Goal: Task Accomplishment & Management: Use online tool/utility

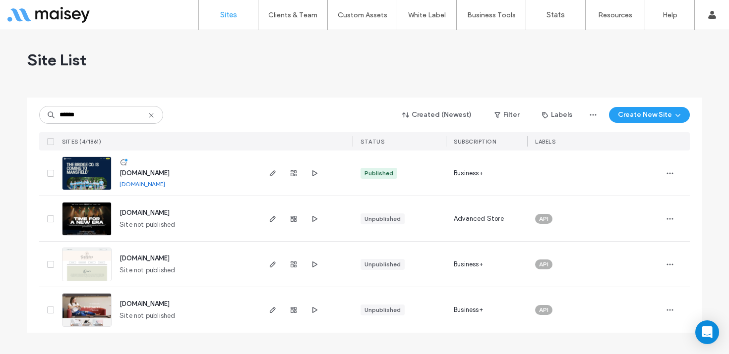
type input "******"
click at [82, 177] on img at bounding box center [86, 190] width 49 height 67
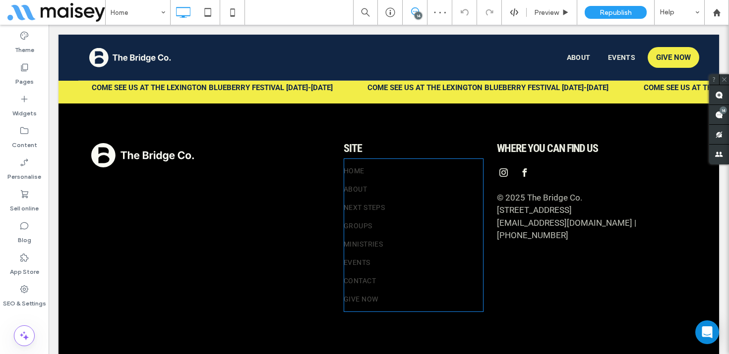
scroll to position [2196, 0]
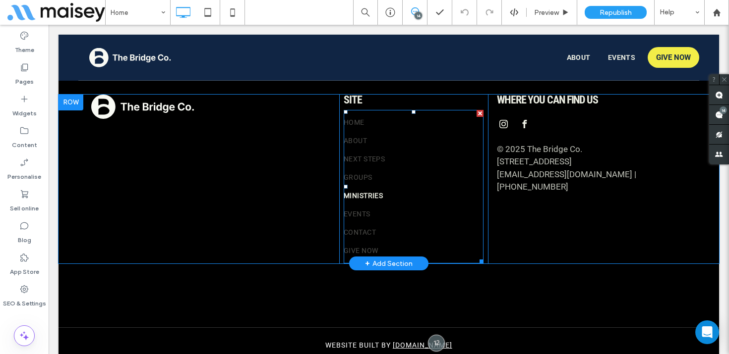
click at [422, 187] on link "Ministries" at bounding box center [410, 196] width 132 height 18
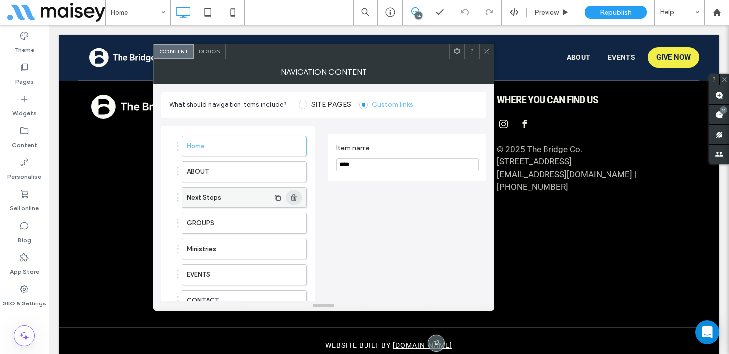
click at [293, 196] on use "button" at bounding box center [293, 197] width 6 height 6
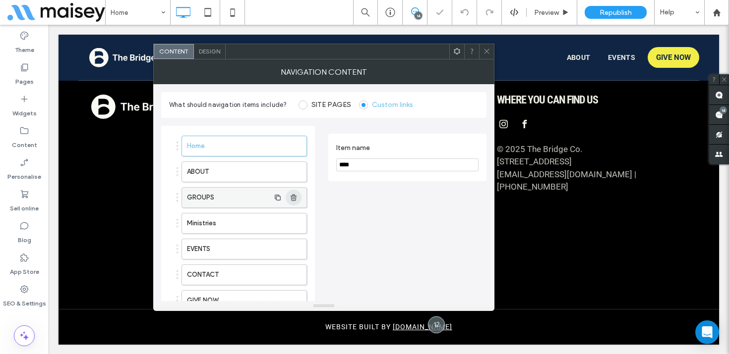
scroll to position [2178, 0]
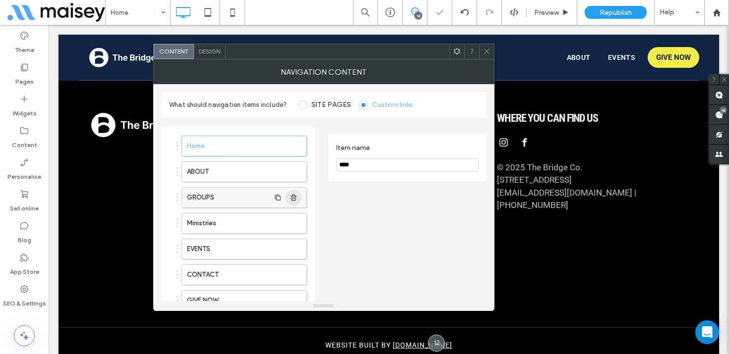
click at [293, 196] on use "button" at bounding box center [293, 197] width 6 height 6
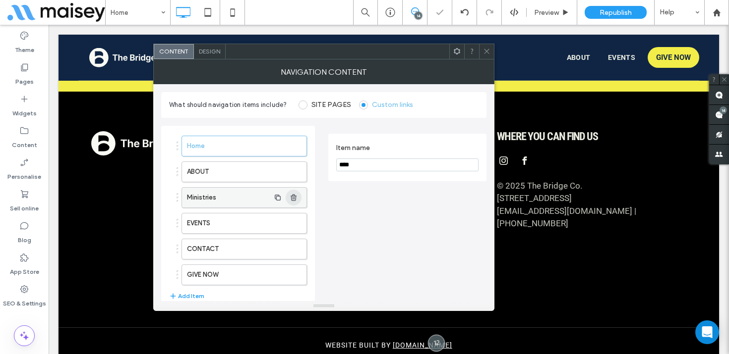
click at [293, 196] on use "button" at bounding box center [293, 197] width 6 height 6
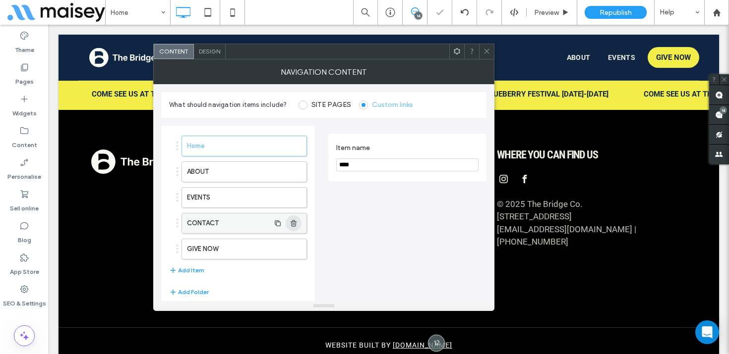
click at [295, 224] on use "button" at bounding box center [293, 223] width 6 height 6
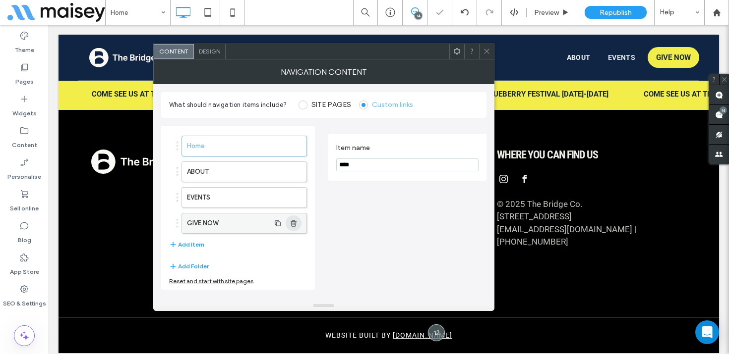
scroll to position [2123, 0]
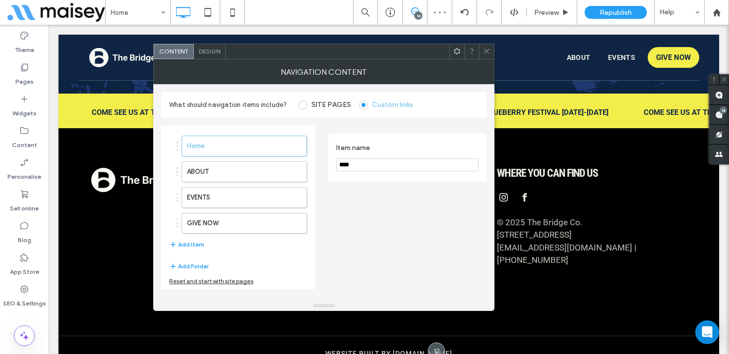
click at [486, 51] on icon at bounding box center [486, 51] width 7 height 7
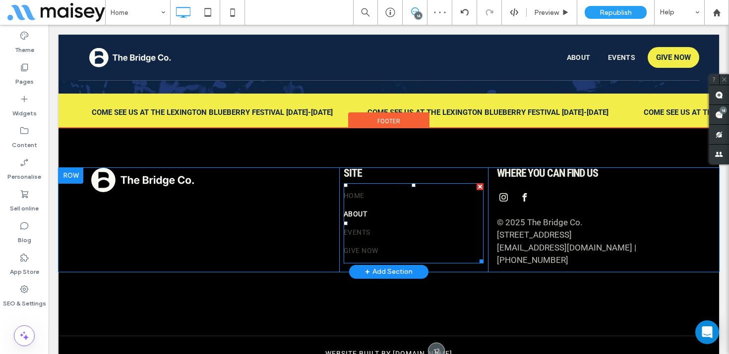
click at [423, 205] on link "ABOUT" at bounding box center [410, 214] width 132 height 18
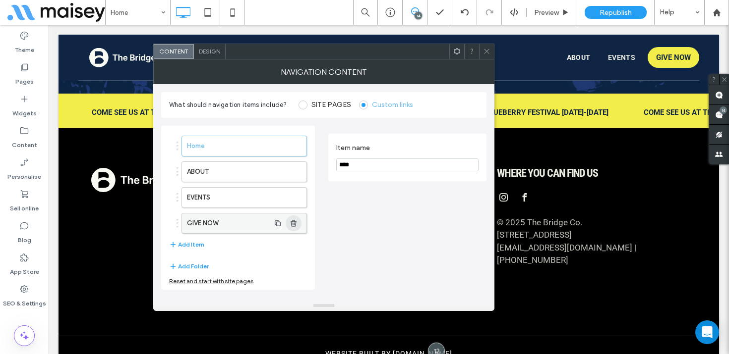
click at [296, 224] on icon "button" at bounding box center [293, 224] width 8 height 8
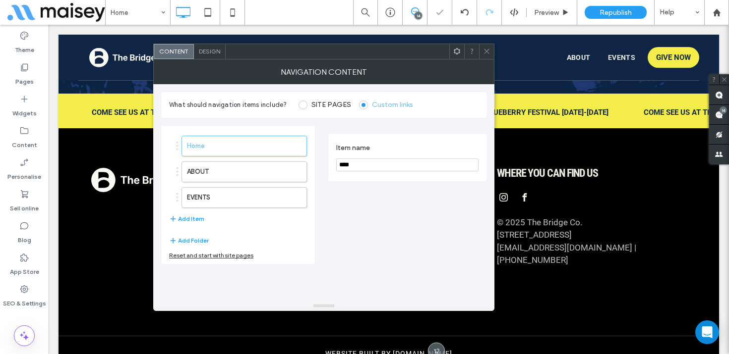
scroll to position [2119, 0]
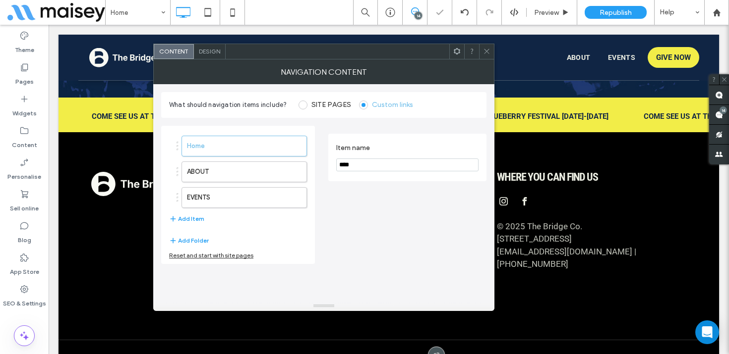
click at [484, 50] on use at bounding box center [486, 51] width 5 height 5
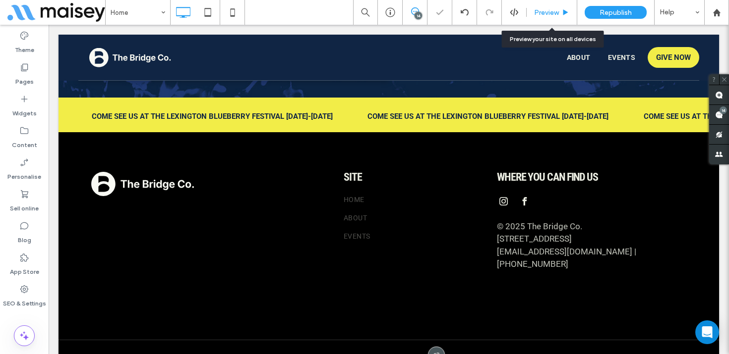
click at [558, 12] on span "Preview" at bounding box center [546, 12] width 25 height 8
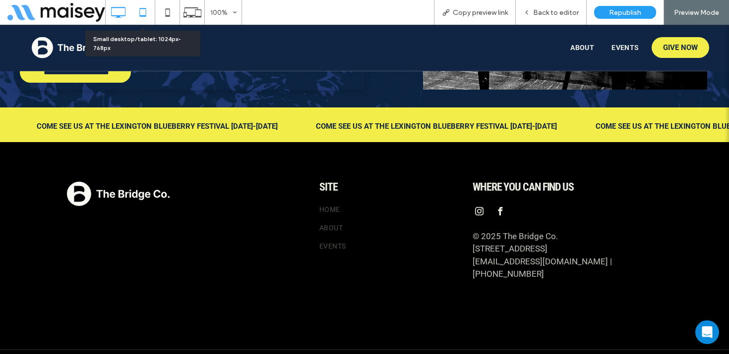
click at [136, 12] on icon at bounding box center [143, 12] width 20 height 20
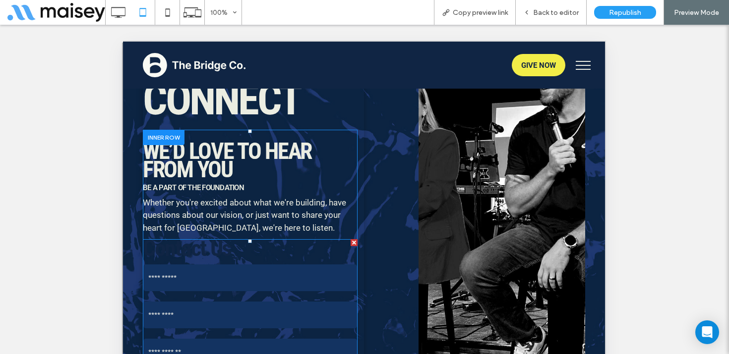
scroll to position [338, 0]
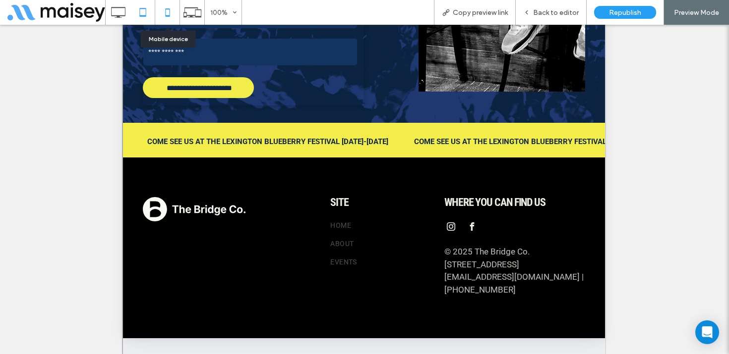
click at [163, 9] on icon at bounding box center [168, 12] width 20 height 20
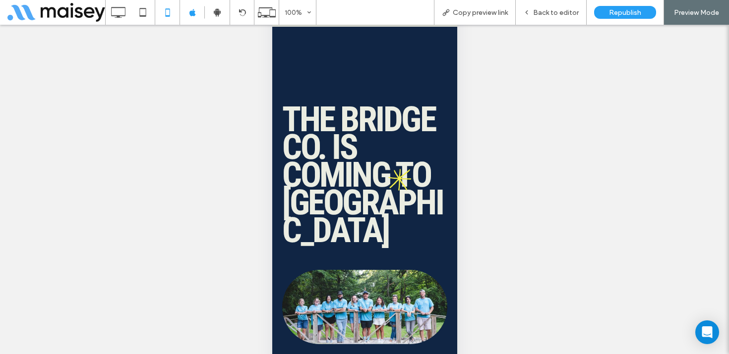
scroll to position [0, 0]
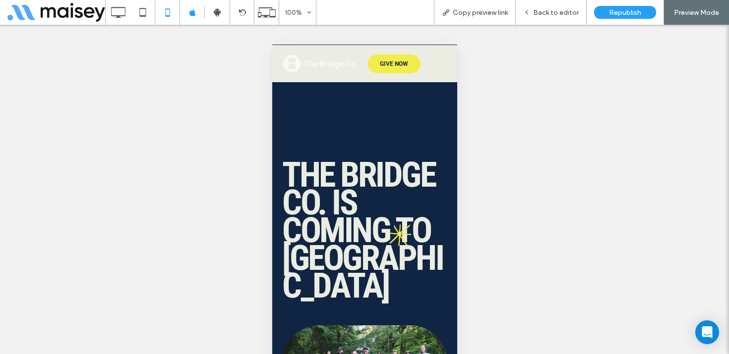
click at [435, 66] on button "menu" at bounding box center [442, 64] width 20 height 20
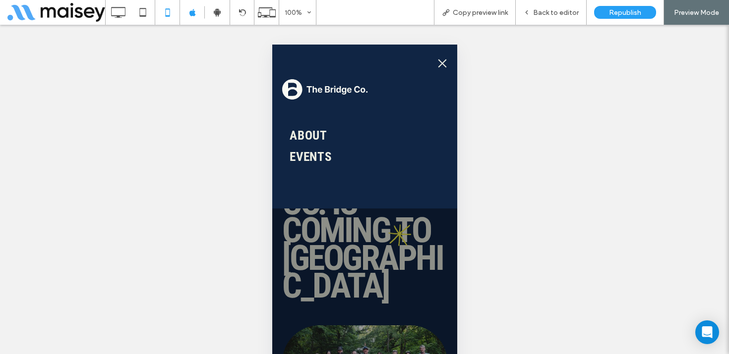
click at [437, 64] on button "menu" at bounding box center [442, 64] width 20 height 20
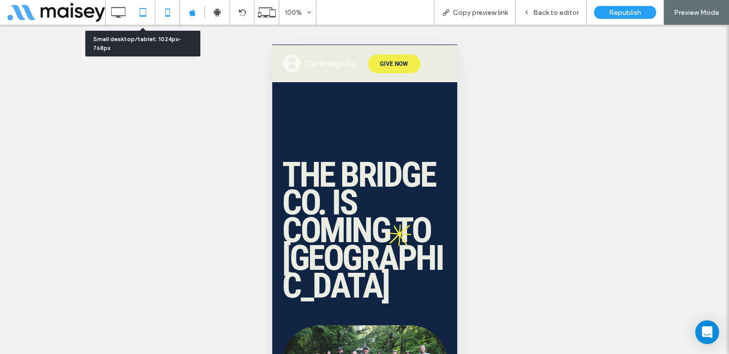
click at [139, 8] on icon at bounding box center [143, 12] width 20 height 20
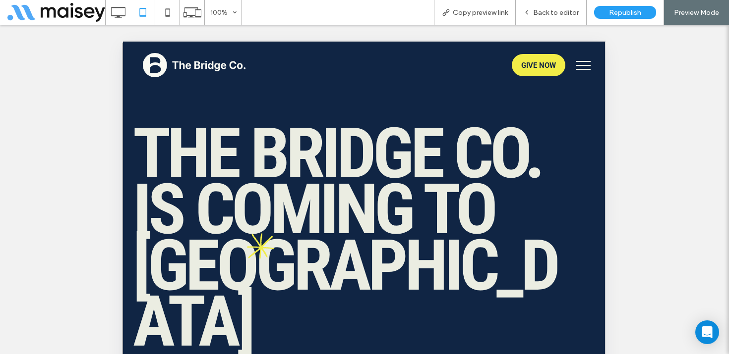
click at [582, 63] on button "menu" at bounding box center [583, 66] width 26 height 26
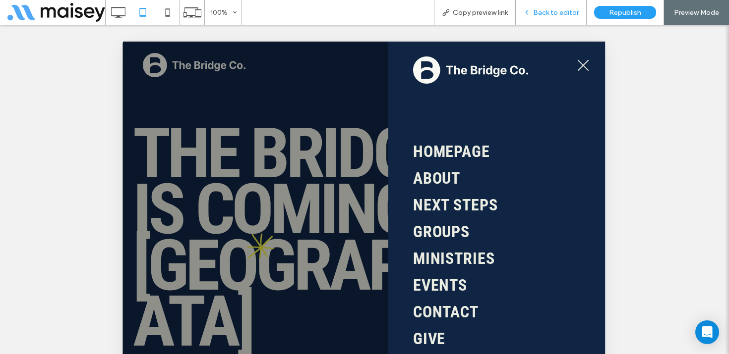
click at [556, 7] on div "Back to editor" at bounding box center [551, 12] width 71 height 25
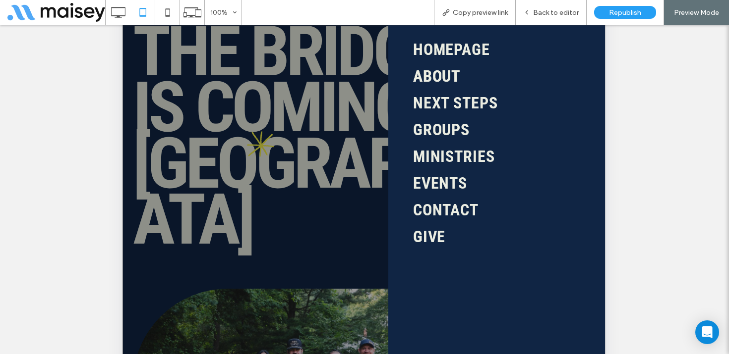
scroll to position [164, 0]
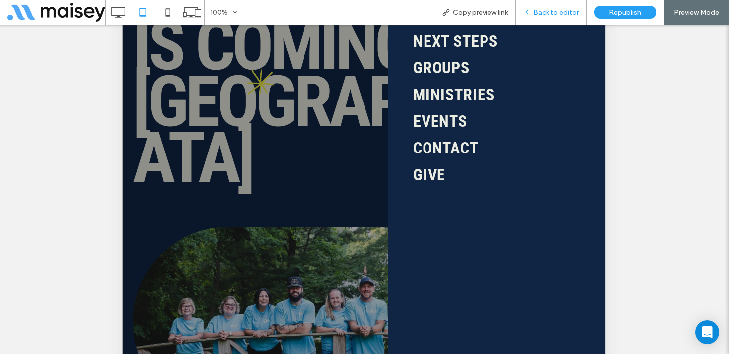
click at [556, 19] on div "Back to editor" at bounding box center [551, 12] width 71 height 25
click at [546, 12] on span "Back to editor" at bounding box center [556, 12] width 46 height 8
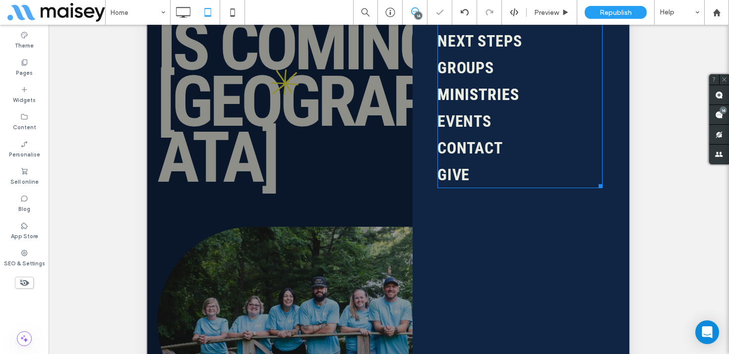
click at [504, 81] on link "Ministries" at bounding box center [519, 94] width 165 height 27
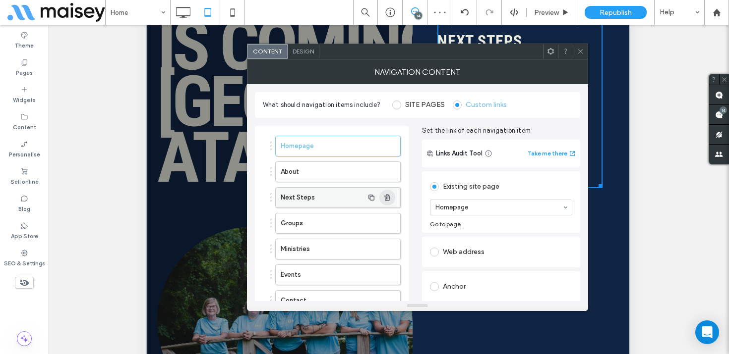
click at [389, 190] on span "button" at bounding box center [387, 198] width 16 height 16
click at [388, 196] on icon "button" at bounding box center [387, 198] width 8 height 8
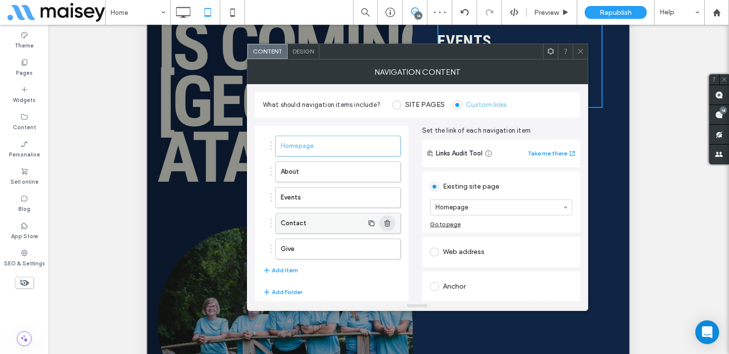
click at [389, 224] on use "button" at bounding box center [387, 223] width 6 height 6
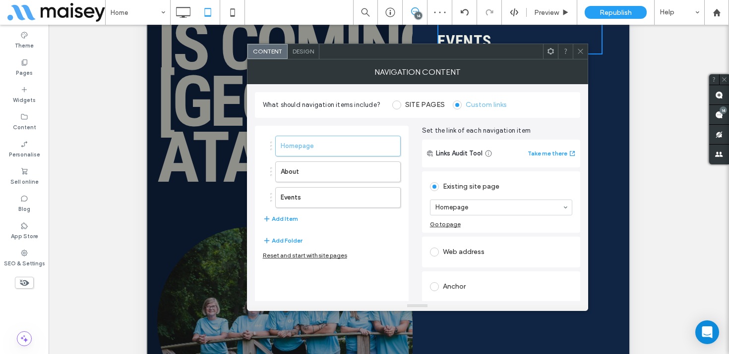
click at [573, 53] on div at bounding box center [580, 51] width 15 height 15
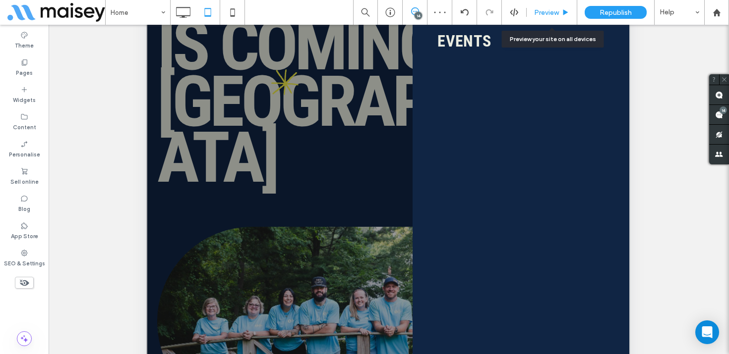
click at [562, 14] on icon at bounding box center [565, 12] width 7 height 7
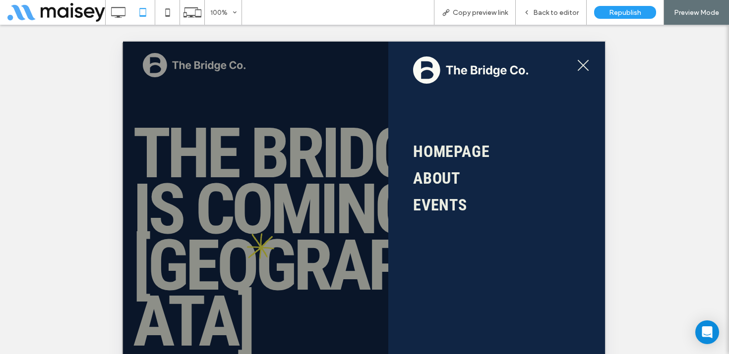
click at [585, 66] on button "menu" at bounding box center [583, 66] width 26 height 26
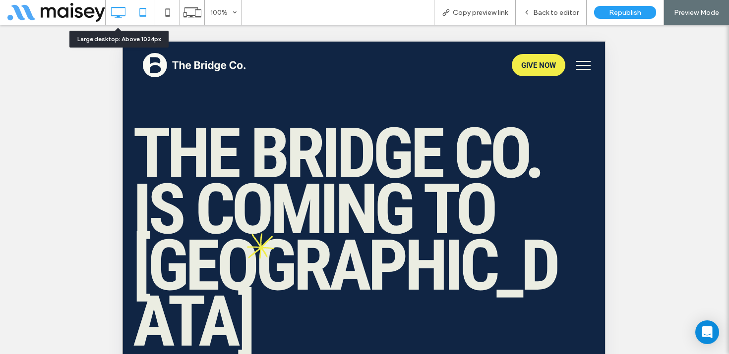
click at [119, 16] on use at bounding box center [118, 12] width 14 height 11
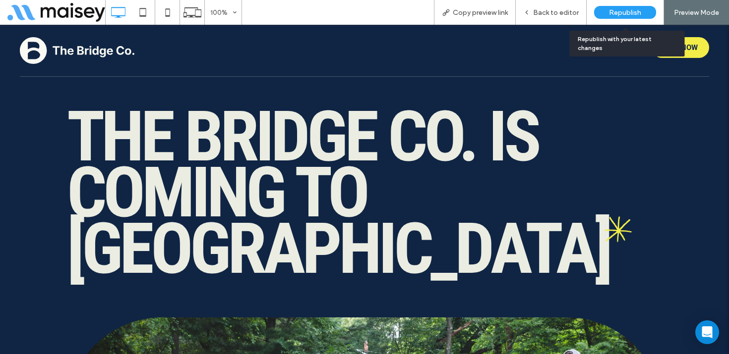
click at [635, 11] on span "Republish" at bounding box center [625, 12] width 32 height 8
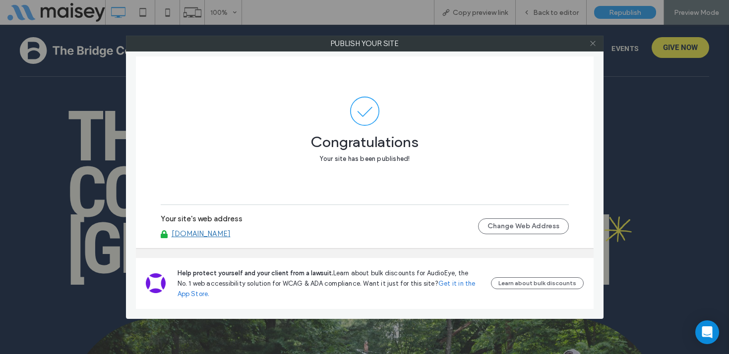
click at [593, 44] on icon at bounding box center [592, 43] width 7 height 7
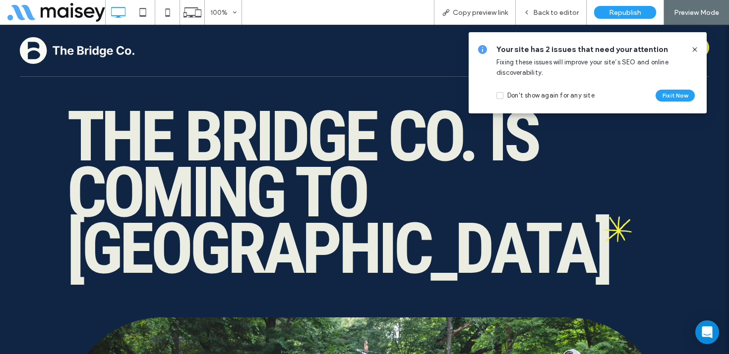
click at [697, 47] on icon at bounding box center [695, 50] width 8 height 8
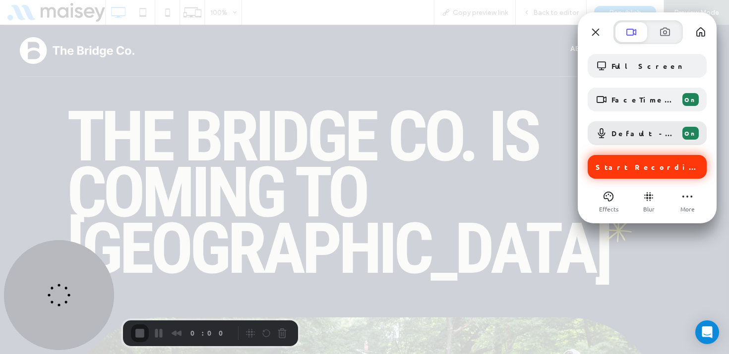
click at [645, 159] on div "Start Recording" at bounding box center [646, 167] width 119 height 24
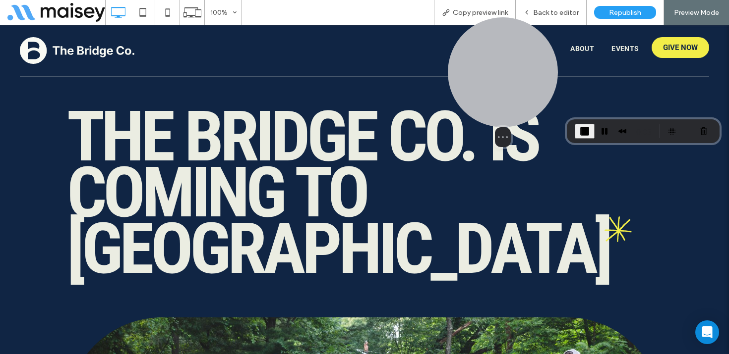
drag, startPoint x: 62, startPoint y: 279, endPoint x: 506, endPoint y: 75, distance: 488.0
click at [506, 75] on div at bounding box center [503, 72] width 110 height 110
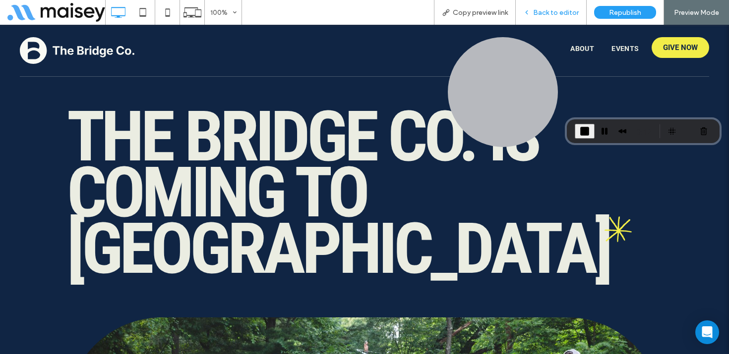
click at [554, 13] on span "Back to editor" at bounding box center [556, 12] width 46 height 8
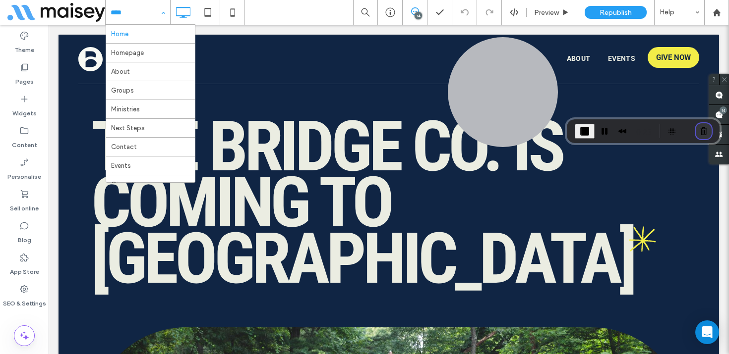
click at [707, 126] on button "Cancel Recording" at bounding box center [703, 131] width 16 height 16
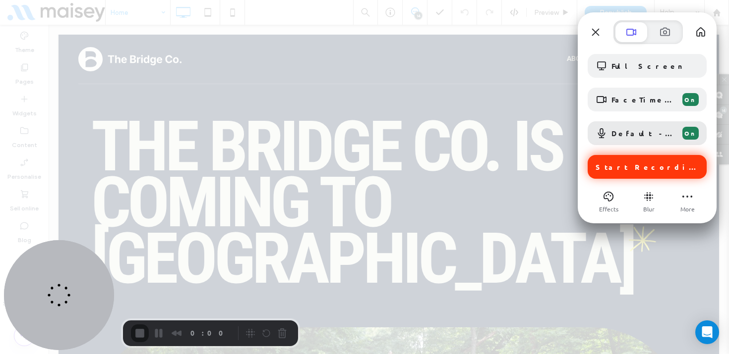
click at [641, 165] on span "Start Recording" at bounding box center [647, 167] width 105 height 9
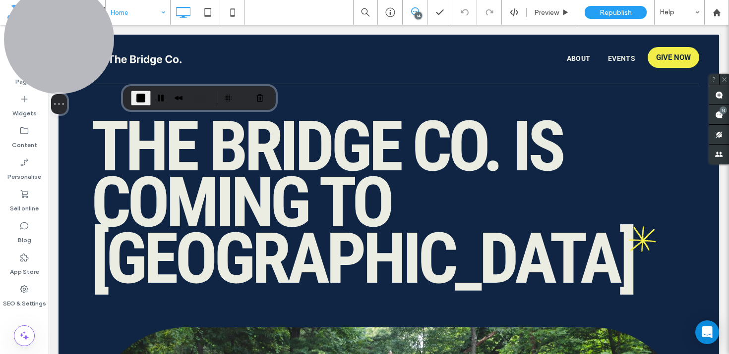
drag, startPoint x: 44, startPoint y: 286, endPoint x: 37, endPoint y: 37, distance: 248.4
click at [37, 37] on div at bounding box center [59, 39] width 110 height 110
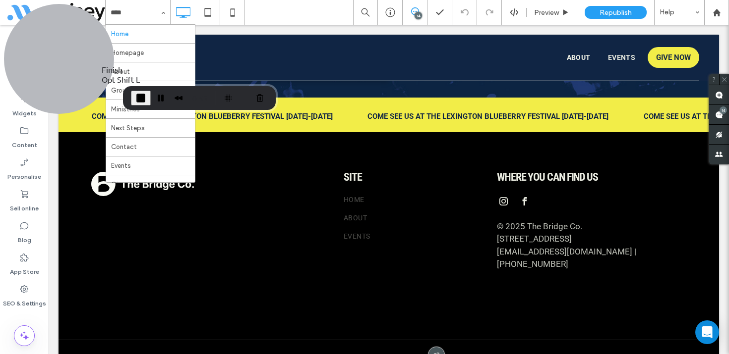
click at [139, 94] on span "End Recording" at bounding box center [141, 98] width 12 height 12
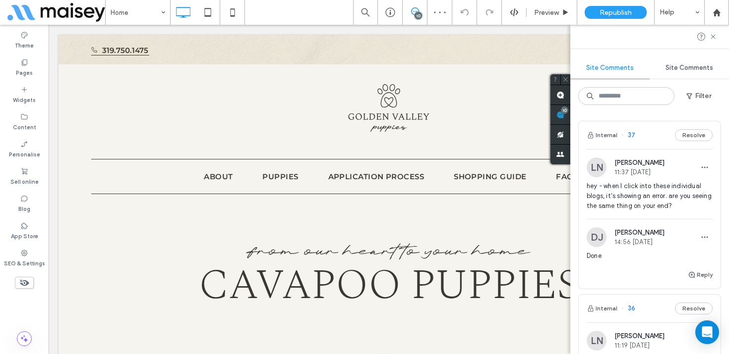
click at [644, 192] on span "hey - when I click into these individual blogs, it's showing an error. are you …" at bounding box center [649, 196] width 126 height 30
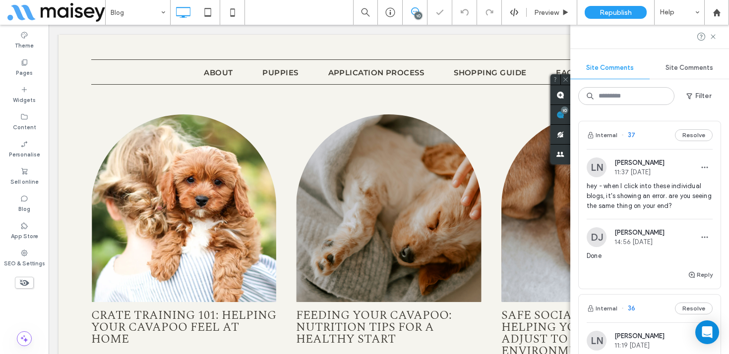
scroll to position [832, 0]
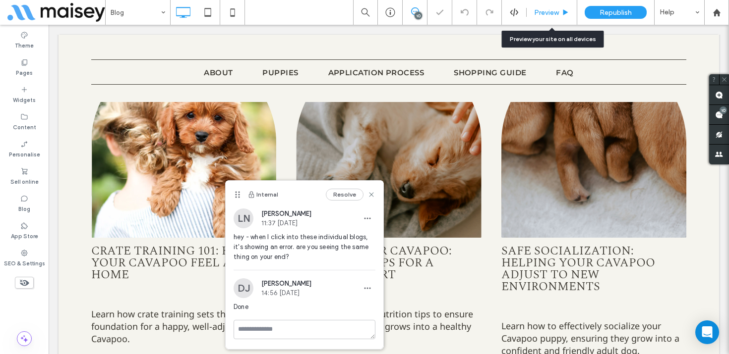
click at [548, 14] on span "Preview" at bounding box center [546, 12] width 25 height 8
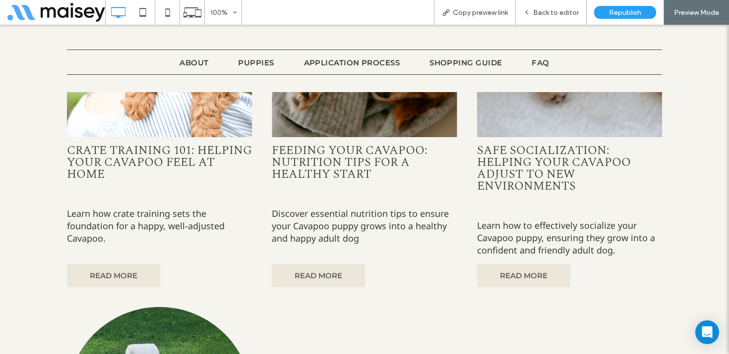
scroll to position [951, 0]
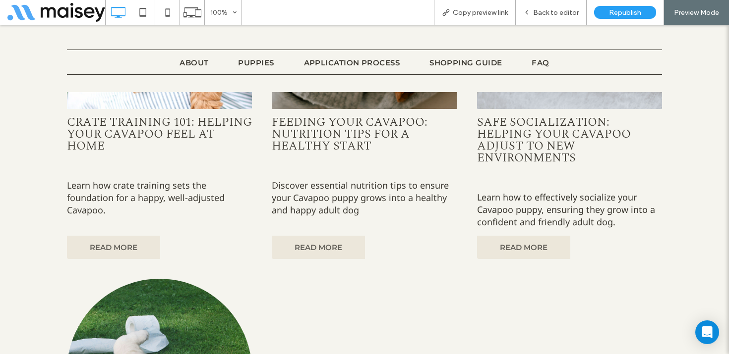
click at [122, 244] on link "READ MORE" at bounding box center [113, 247] width 93 height 23
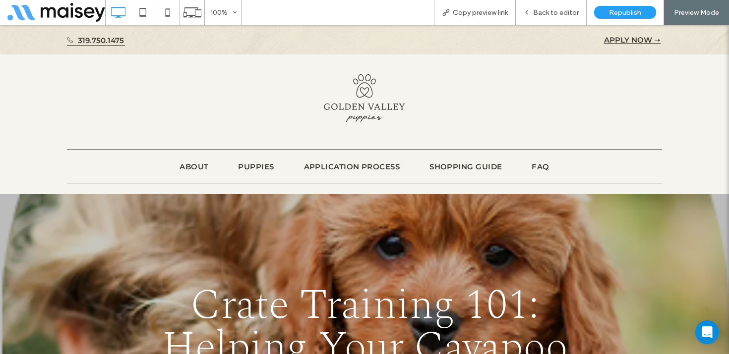
scroll to position [0, 0]
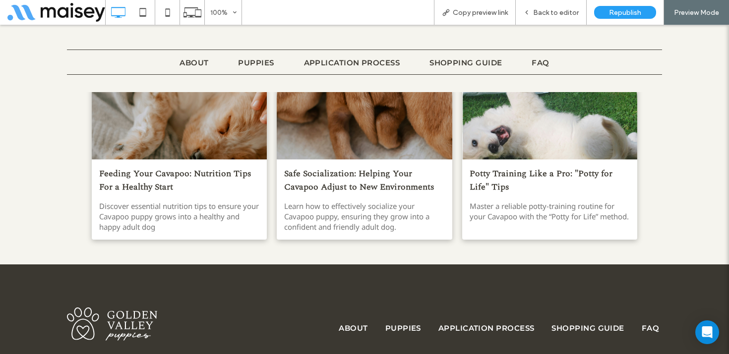
scroll to position [1213, 0]
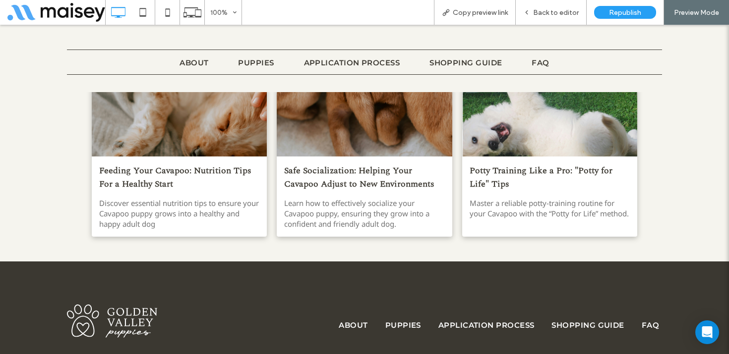
click at [233, 130] on div at bounding box center [179, 109] width 186 height 100
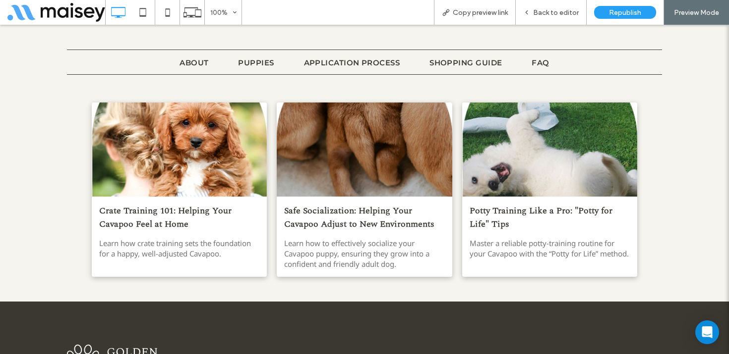
scroll to position [1196, 0]
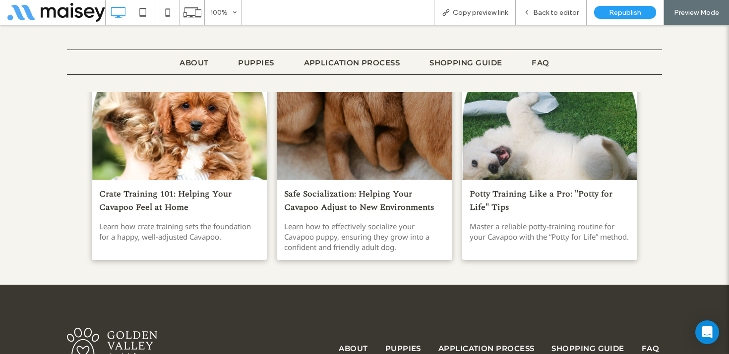
click at [339, 138] on div at bounding box center [365, 133] width 186 height 100
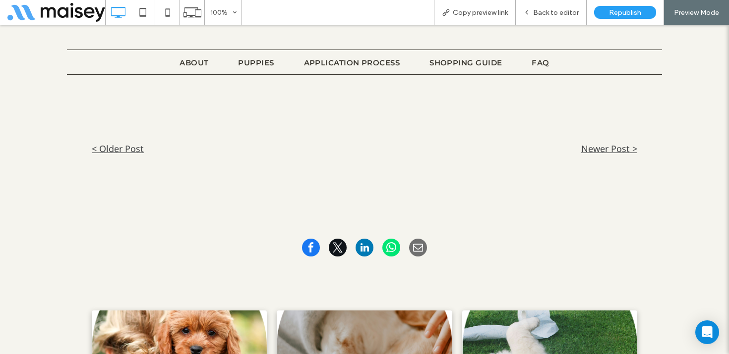
scroll to position [1043, 0]
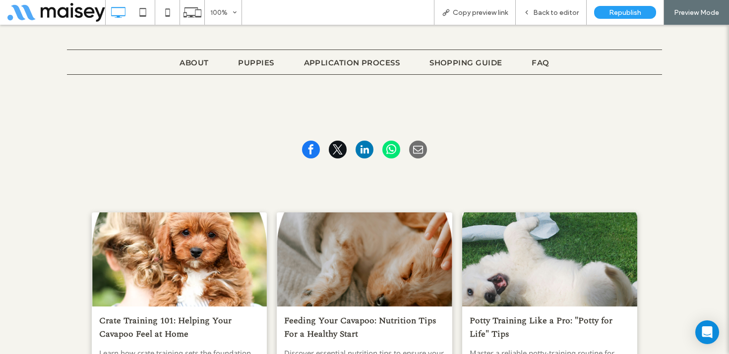
click at [518, 250] on div at bounding box center [550, 260] width 186 height 100
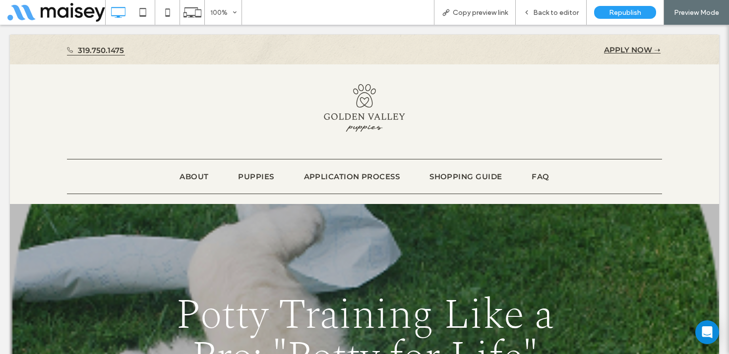
scroll to position [0, 0]
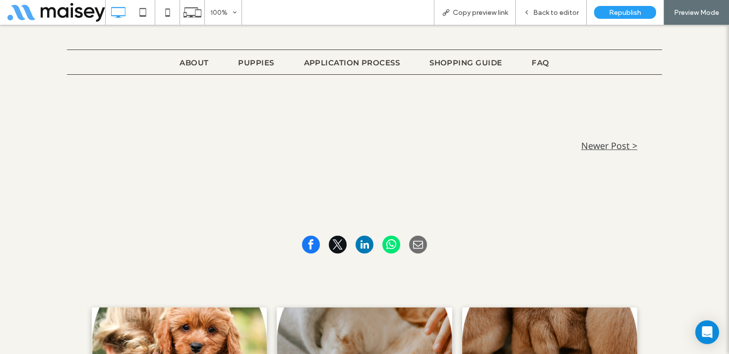
scroll to position [1069, 0]
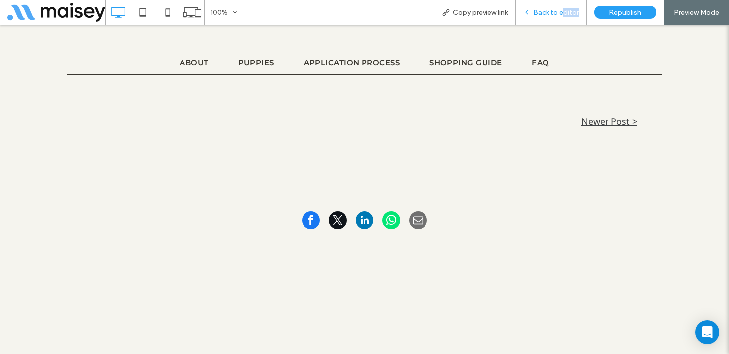
click at [563, 16] on div "Back to editor" at bounding box center [551, 12] width 71 height 25
click at [549, 6] on div "Back to editor" at bounding box center [551, 12] width 71 height 25
click at [561, 12] on span "Back to editor" at bounding box center [556, 12] width 46 height 8
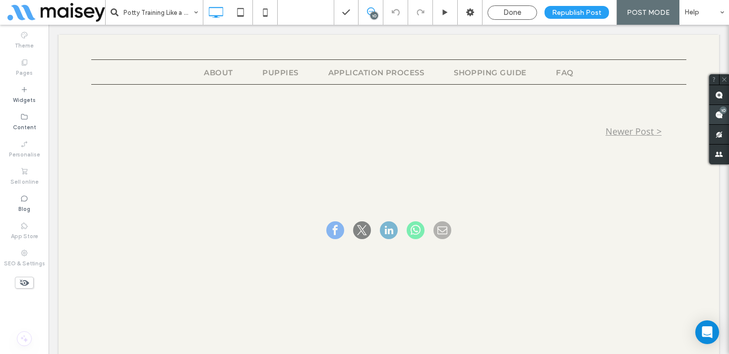
click at [720, 111] on div "10" at bounding box center [722, 110] width 7 height 7
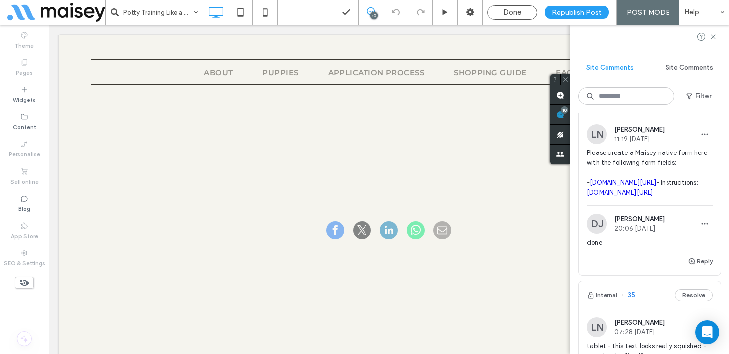
scroll to position [210, 0]
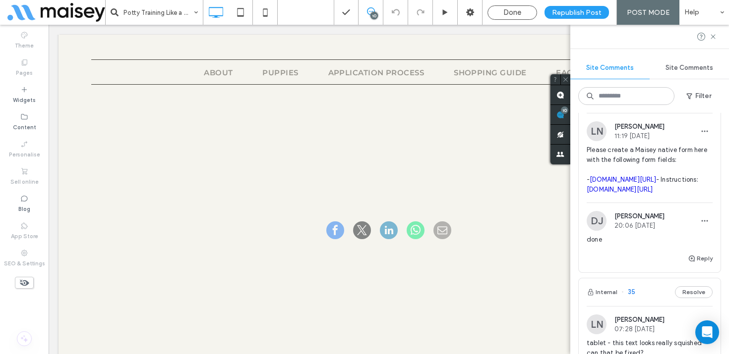
click at [647, 153] on span "Please create a Maisey native form here with the following form fields: - golde…" at bounding box center [649, 170] width 126 height 50
